Goal: Task Accomplishment & Management: Use online tool/utility

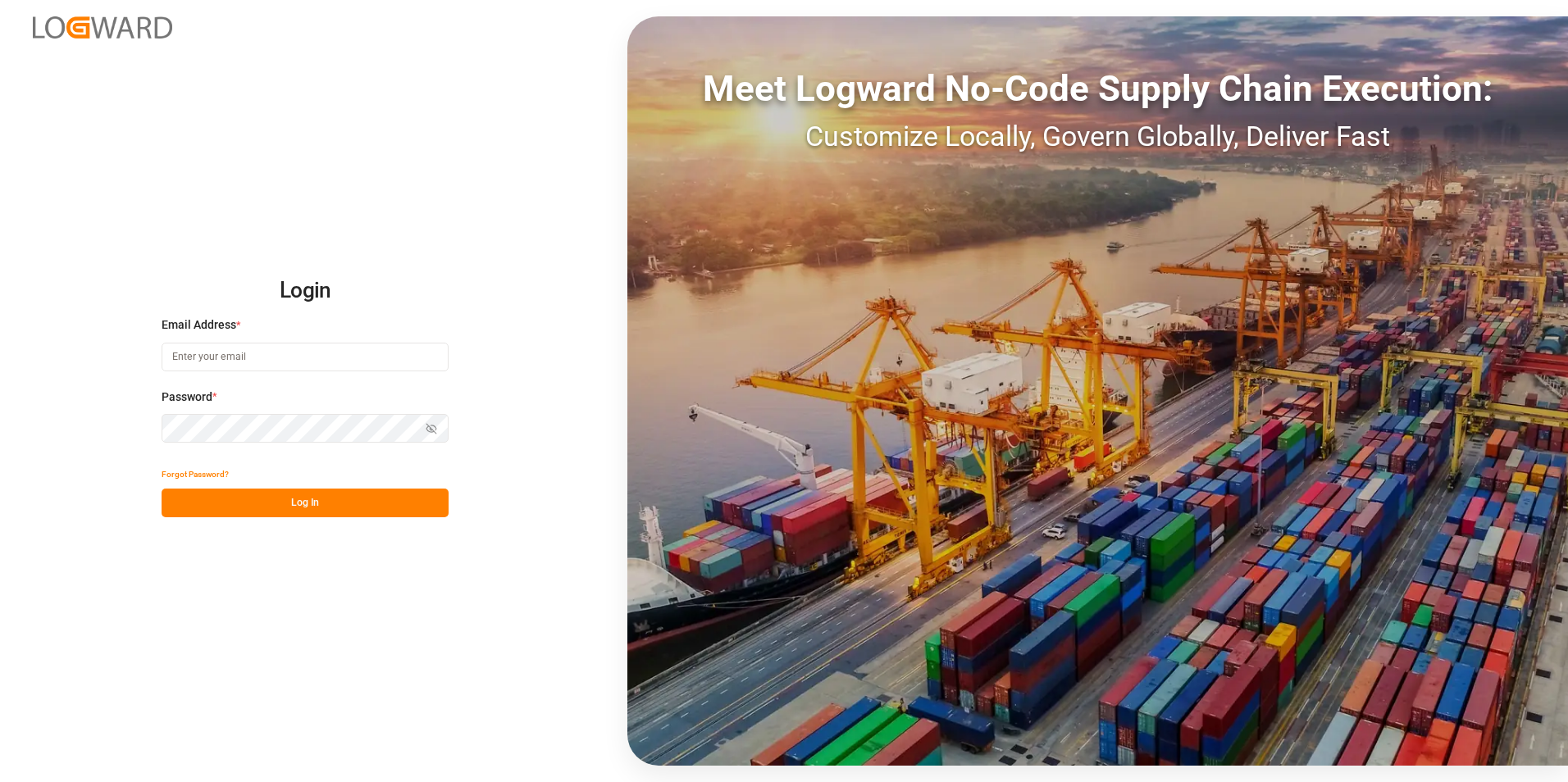
type input "[PERSON_NAME][EMAIL_ADDRESS][PERSON_NAME][DOMAIN_NAME]"
click at [335, 508] on button "Log In" at bounding box center [305, 502] width 287 height 28
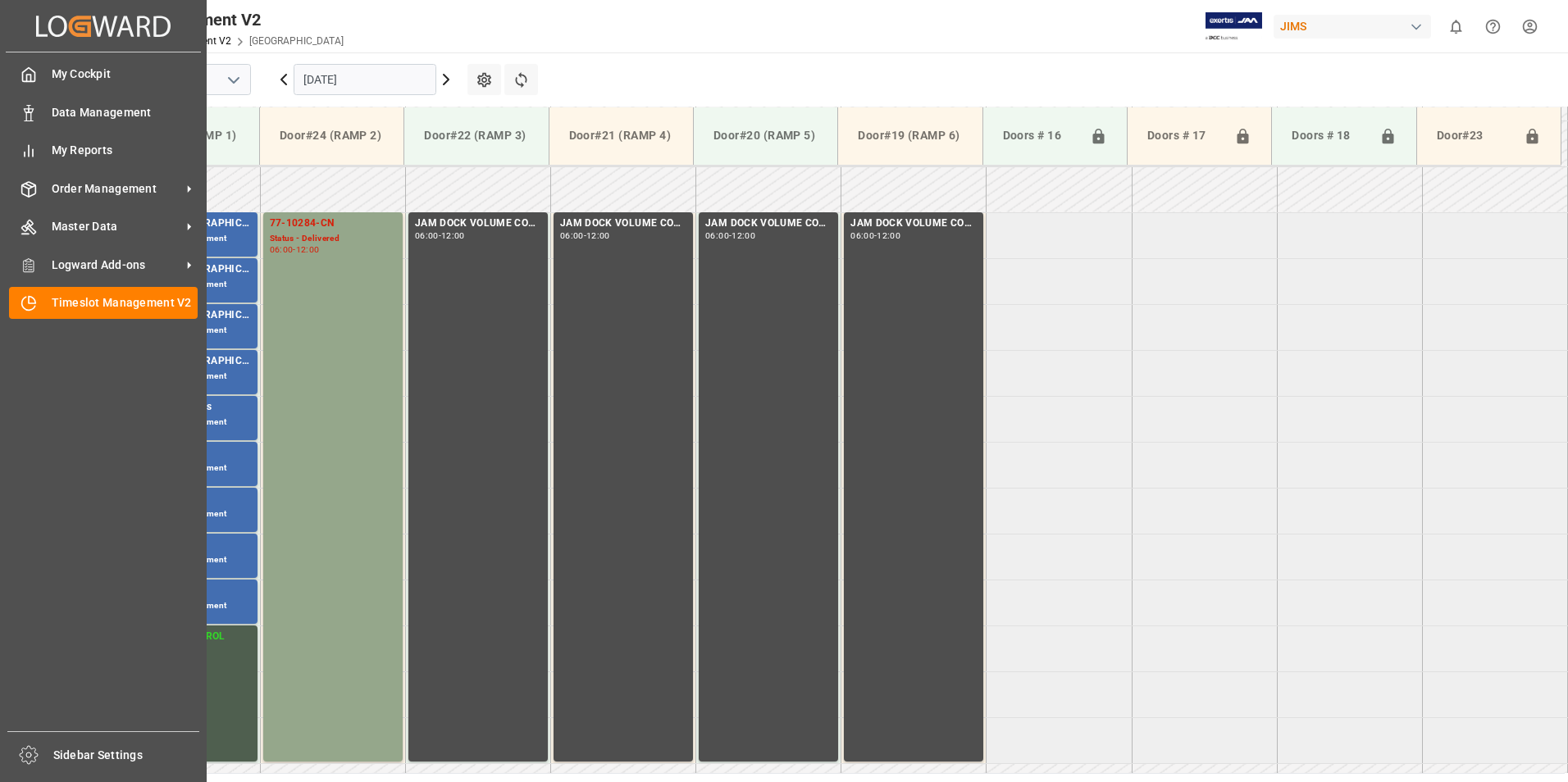
scroll to position [541, 0]
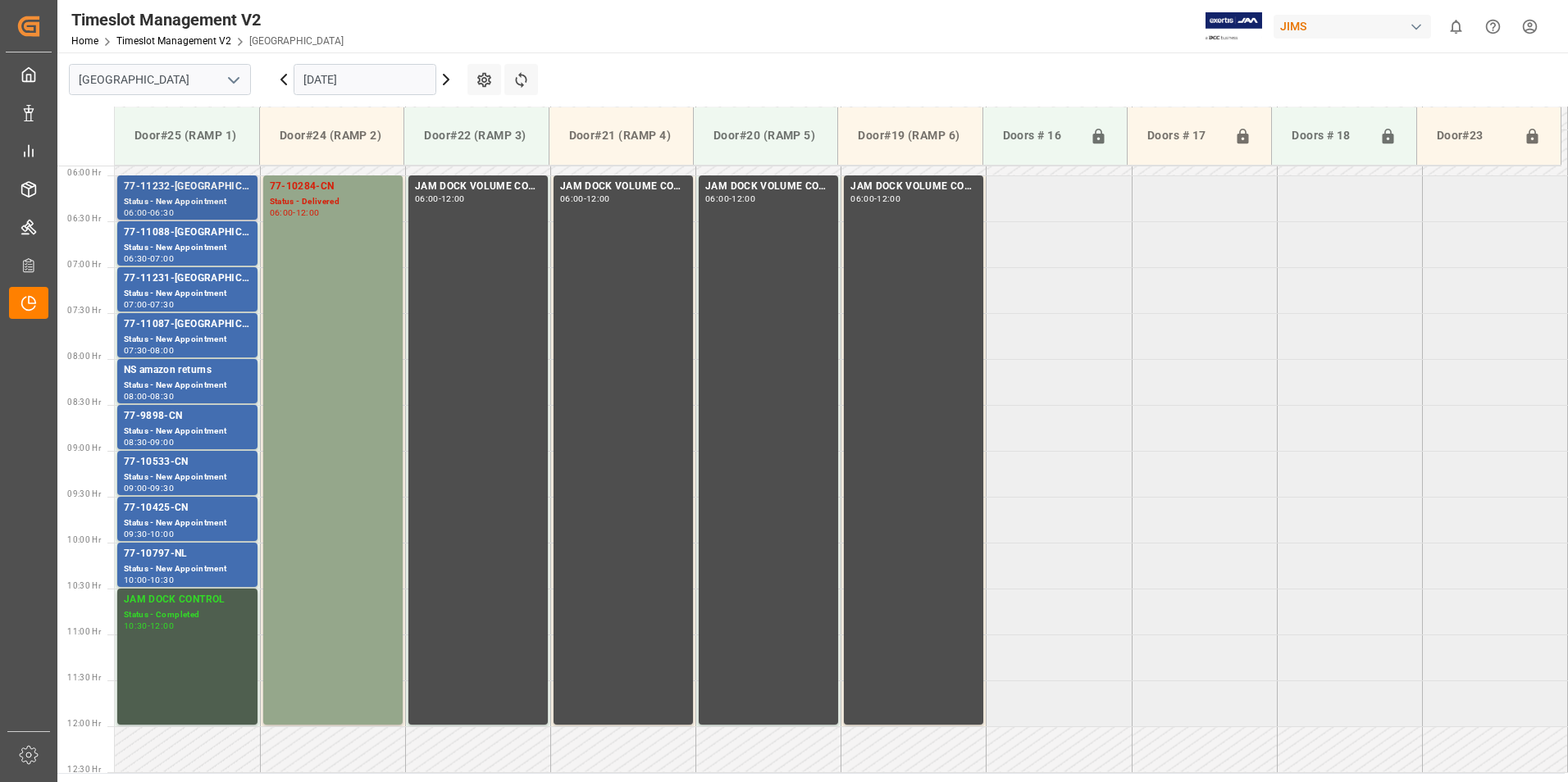
click at [182, 199] on div "Status - New Appointment" at bounding box center [187, 202] width 127 height 14
click at [176, 238] on div "77-11088-[GEOGRAPHIC_DATA]" at bounding box center [187, 233] width 127 height 16
click at [182, 290] on div "Status - New Appointment" at bounding box center [187, 293] width 127 height 14
click at [165, 329] on div "77-11087-[GEOGRAPHIC_DATA]" at bounding box center [187, 324] width 127 height 16
click at [170, 425] on div "Status - New Appointment" at bounding box center [187, 431] width 127 height 14
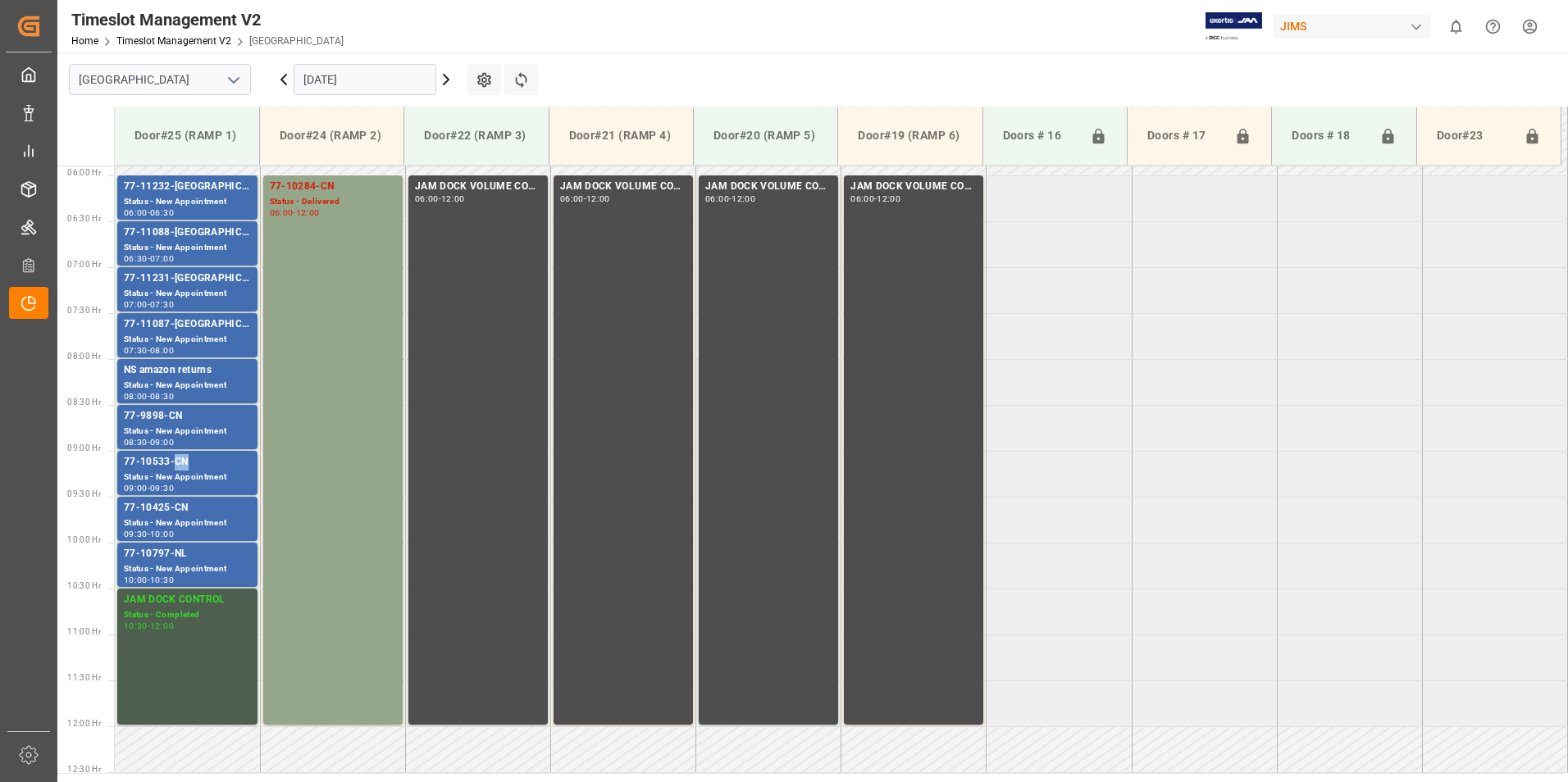
click at [174, 469] on div "77-10533-CN" at bounding box center [187, 462] width 127 height 16
click at [171, 513] on div "77-10425-CN" at bounding box center [187, 509] width 127 height 16
click at [165, 555] on div "77-10797-NL" at bounding box center [187, 555] width 127 height 16
click at [302, 195] on div "77-10284-CN" at bounding box center [333, 187] width 126 height 16
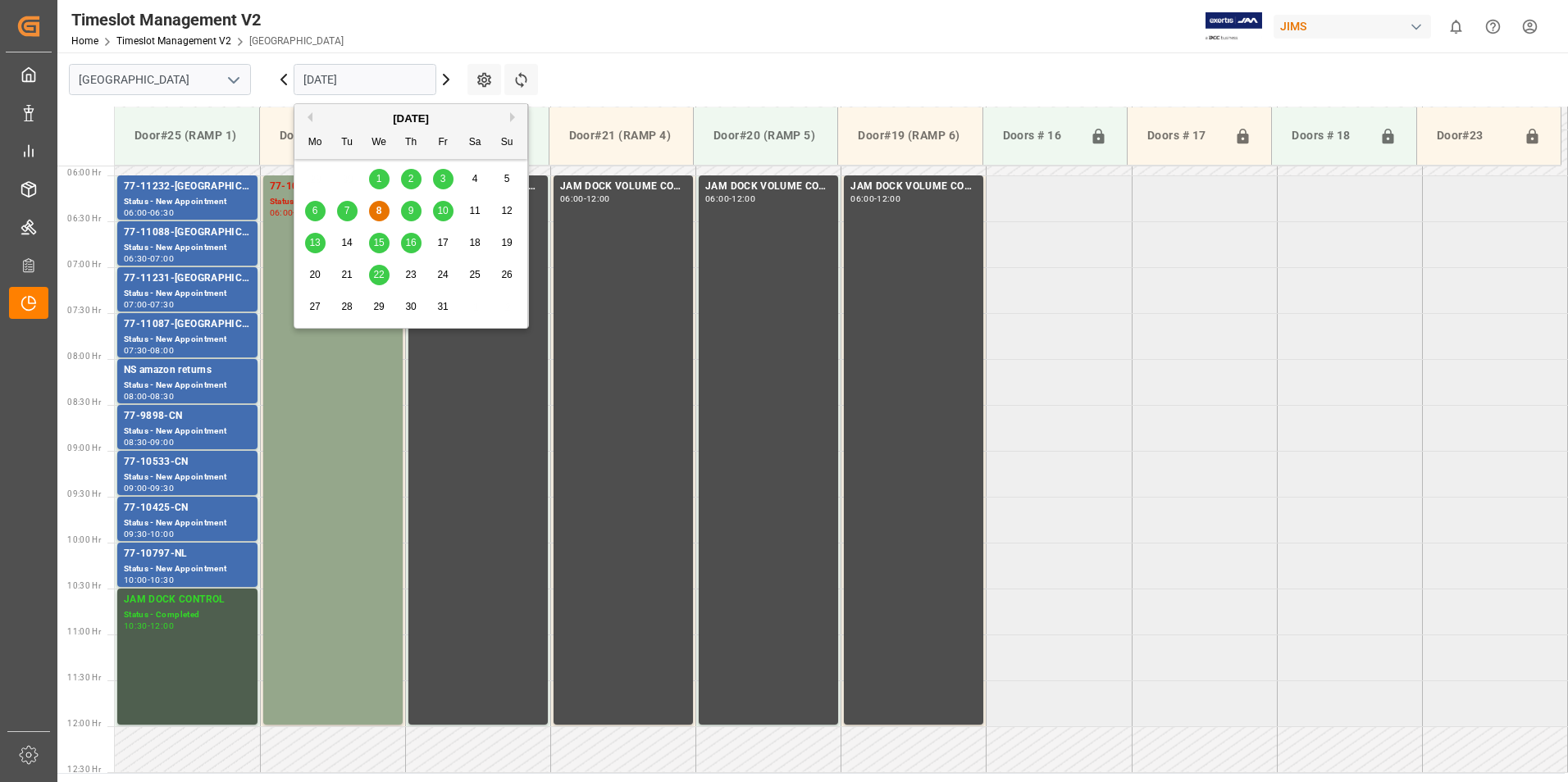
click at [316, 79] on input "[DATE]" at bounding box center [365, 79] width 143 height 31
click at [418, 213] on div "9" at bounding box center [411, 212] width 20 height 20
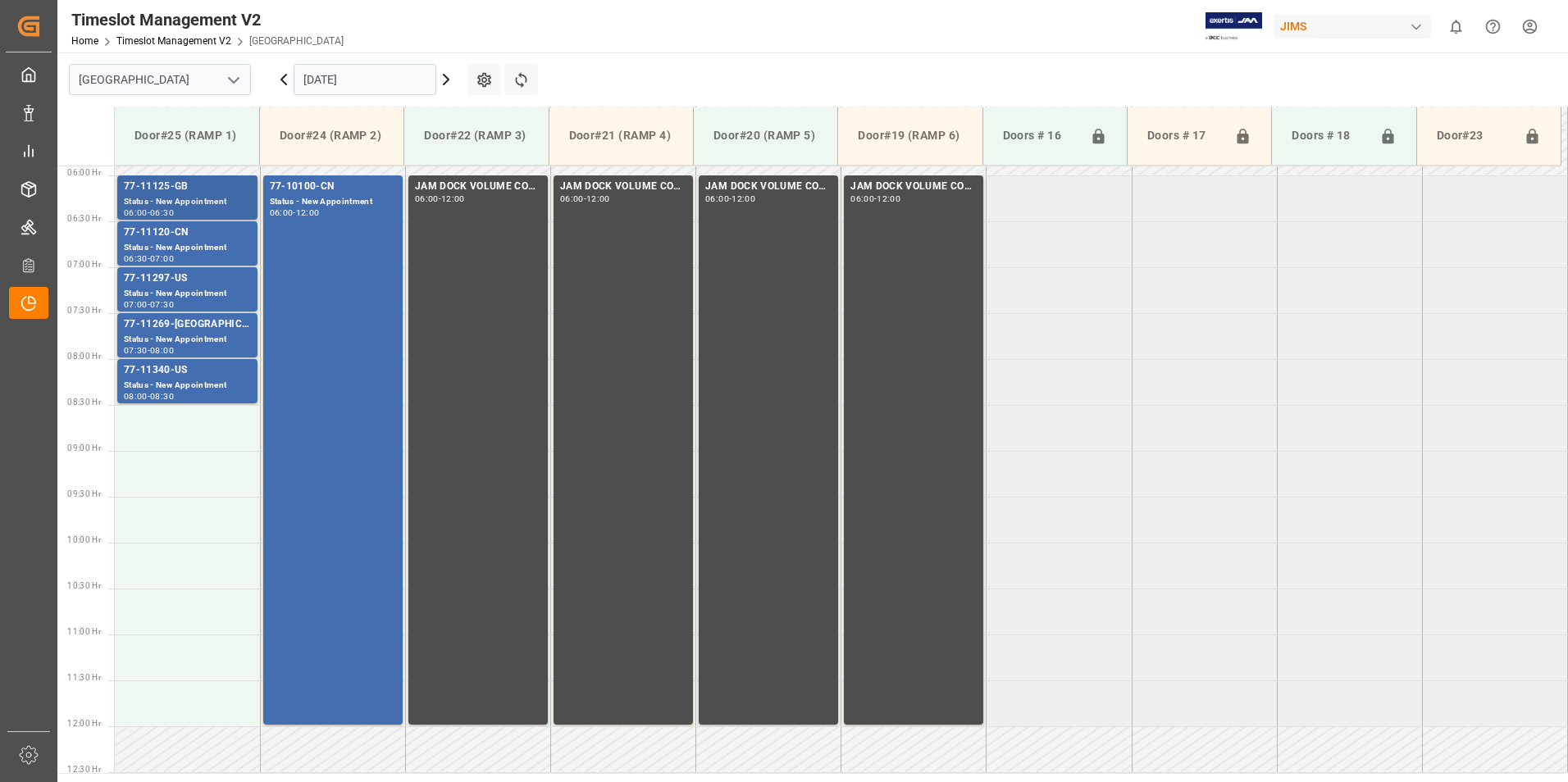
click at [156, 189] on div "77-11125-GB" at bounding box center [187, 187] width 127 height 16
click at [159, 239] on div "77-11120-CN" at bounding box center [187, 233] width 127 height 16
click at [168, 292] on div "Status - New Appointment" at bounding box center [187, 293] width 127 height 14
click at [165, 330] on div "77-11269-[GEOGRAPHIC_DATA]" at bounding box center [187, 324] width 127 height 16
click at [173, 372] on div "77-11340-US" at bounding box center [187, 371] width 127 height 16
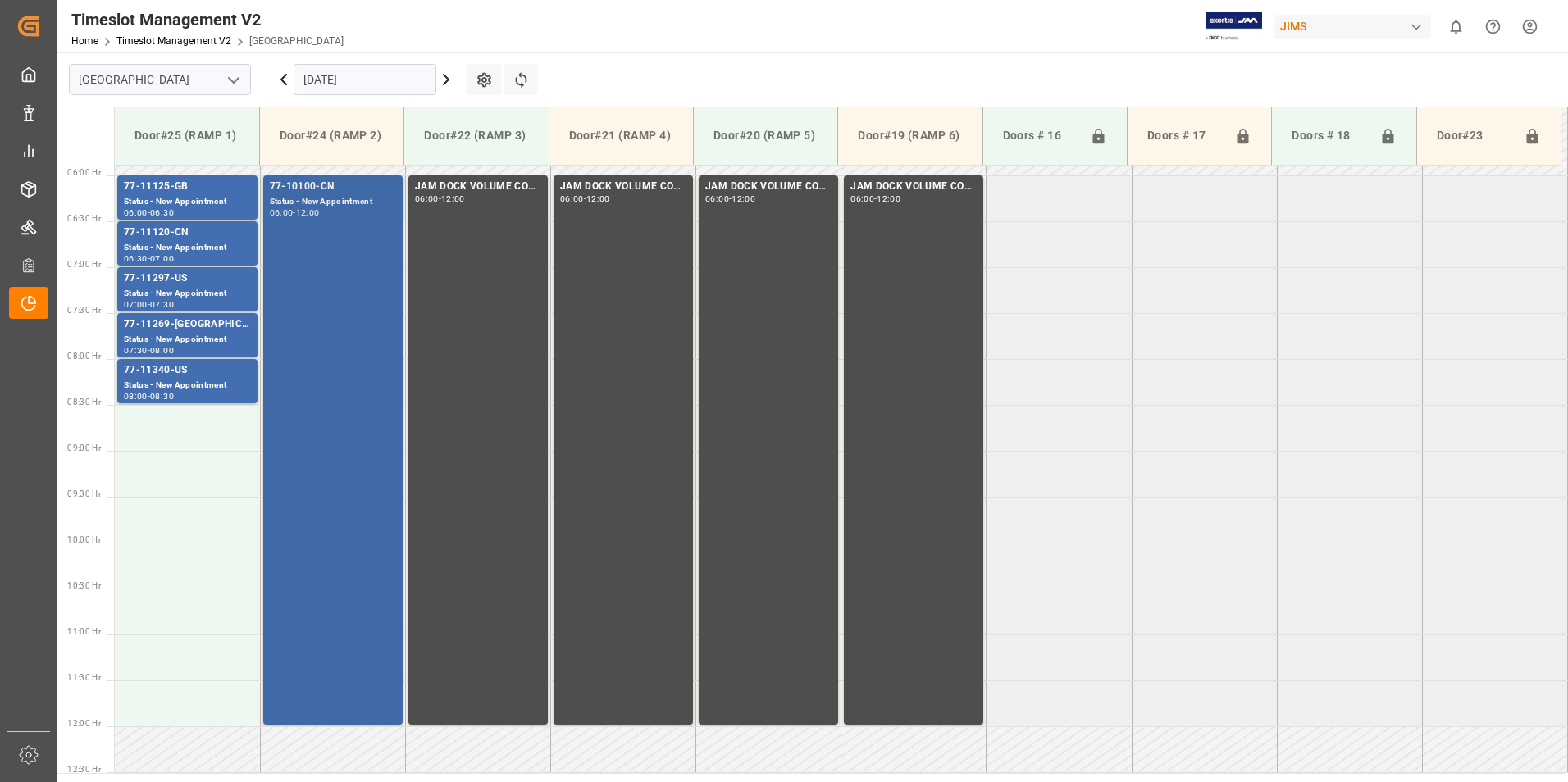
click at [304, 188] on div "77-10100-CN" at bounding box center [333, 187] width 126 height 16
